Goal: Task Accomplishment & Management: Complete application form

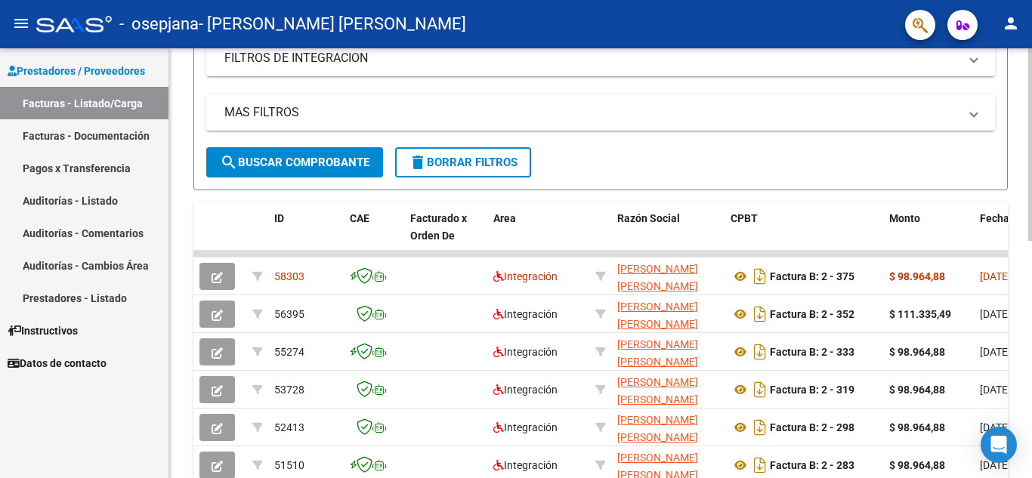
scroll to position [271, 0]
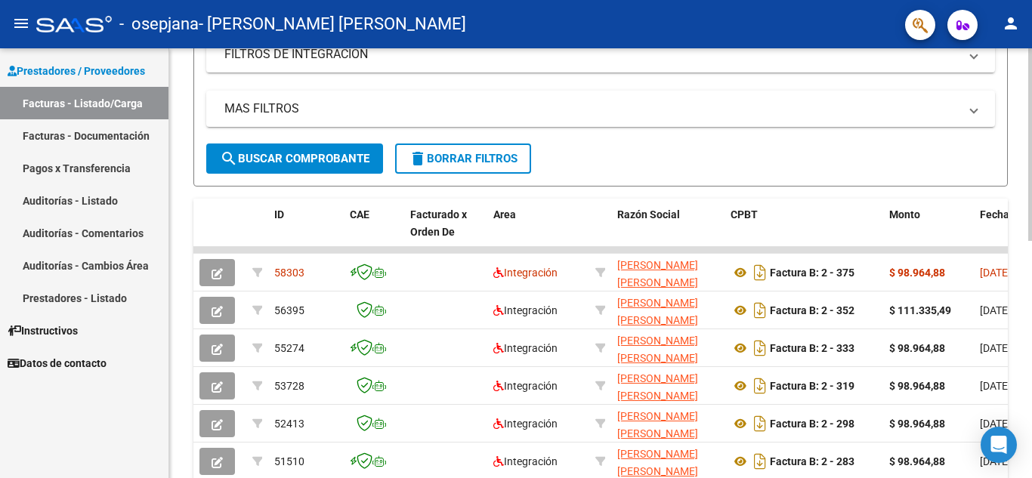
click at [1032, 298] on div at bounding box center [1031, 269] width 4 height 193
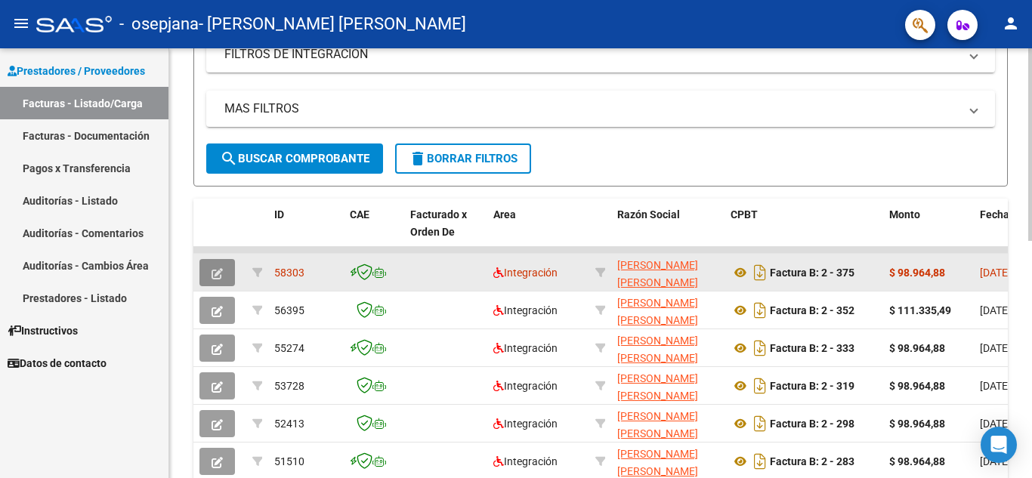
click at [227, 271] on button "button" at bounding box center [218, 272] width 36 height 27
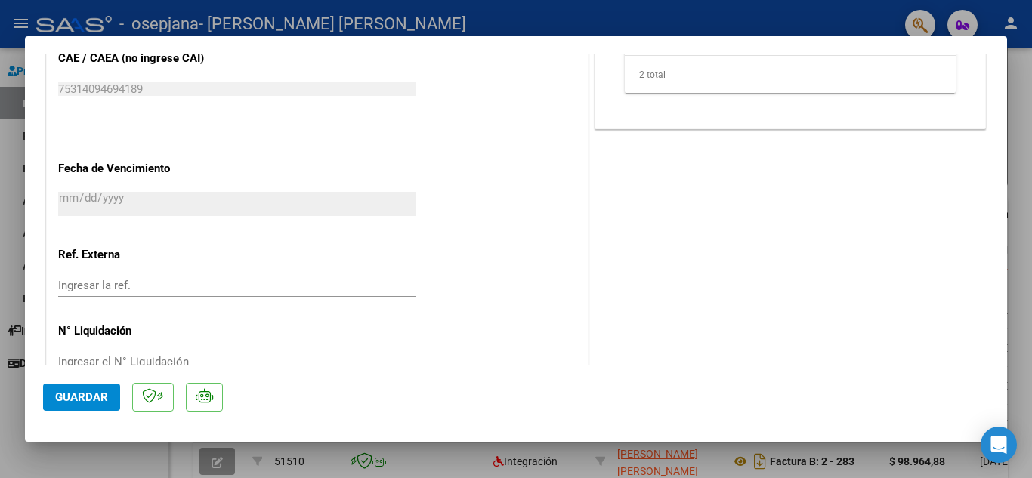
scroll to position [986, 0]
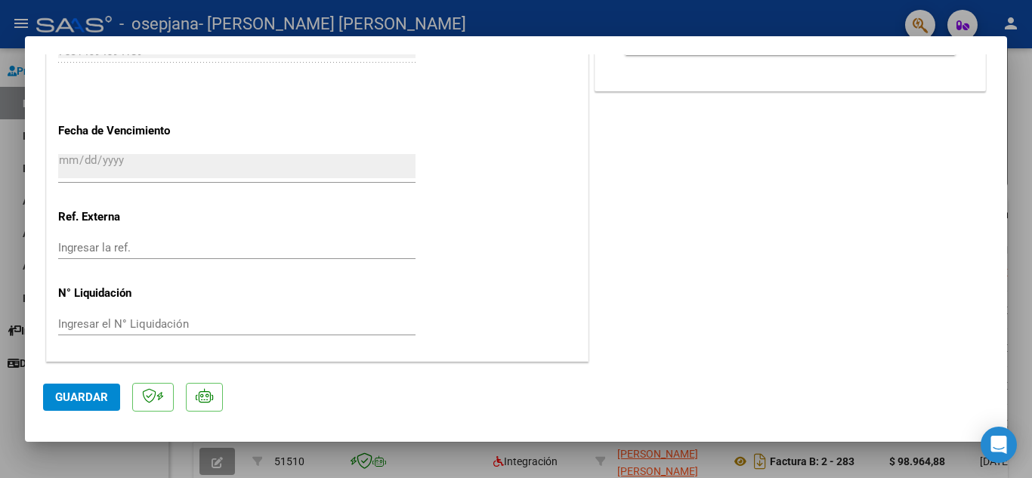
click at [1032, 230] on div at bounding box center [516, 239] width 1032 height 478
type input "$ 0,00"
